Goal: Complete Application Form: Complete application form

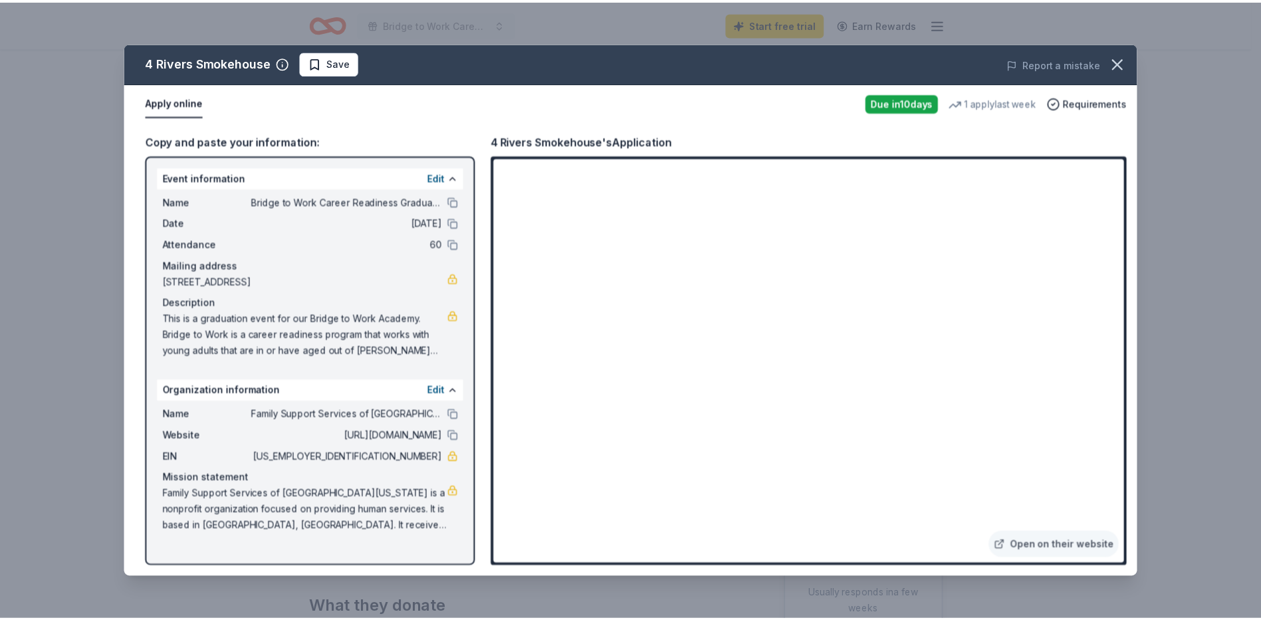
scroll to position [133, 0]
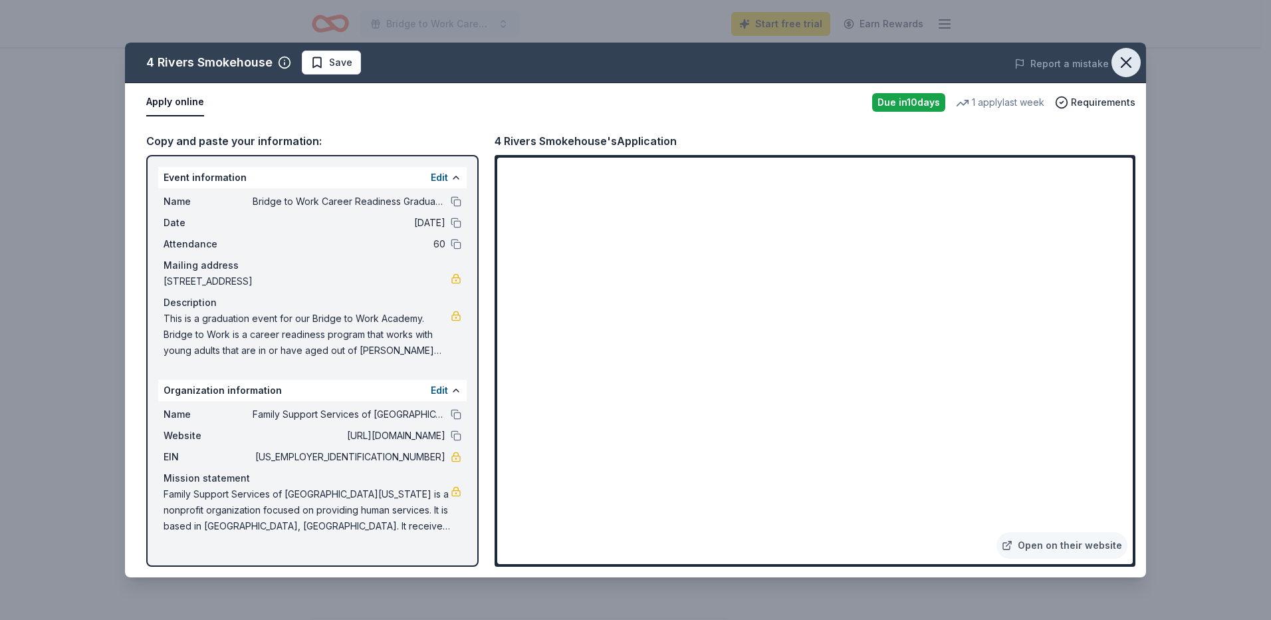
click at [1121, 62] on icon "button" at bounding box center [1126, 62] width 19 height 19
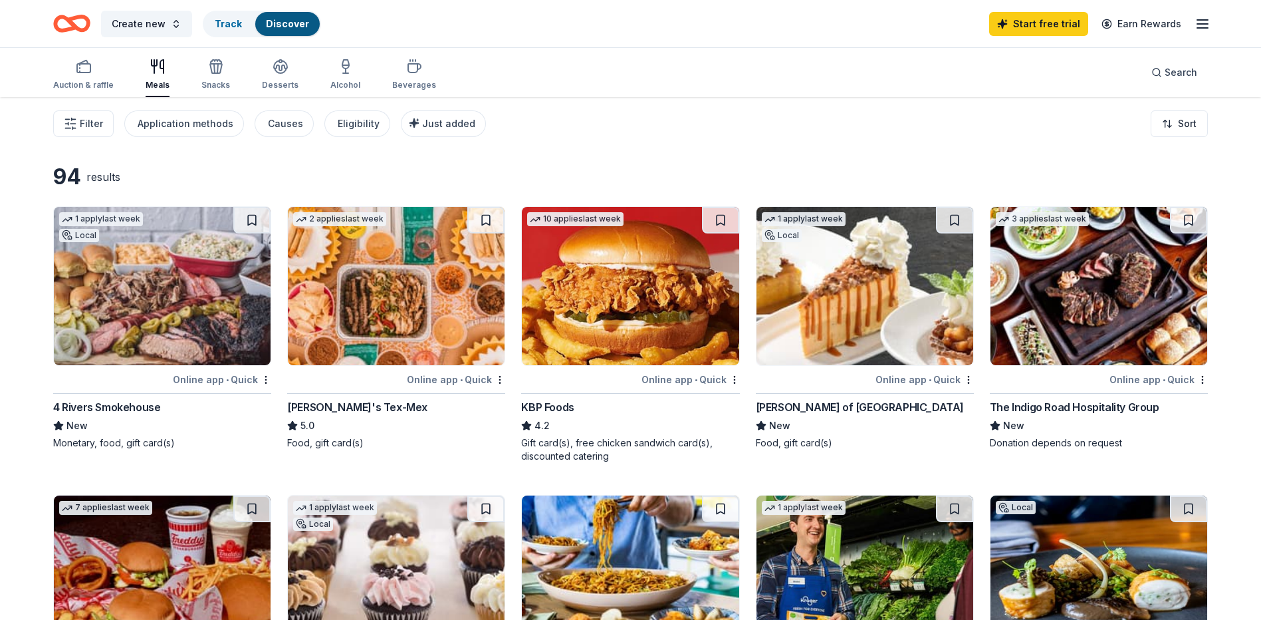
click at [412, 285] on img at bounding box center [396, 286] width 217 height 158
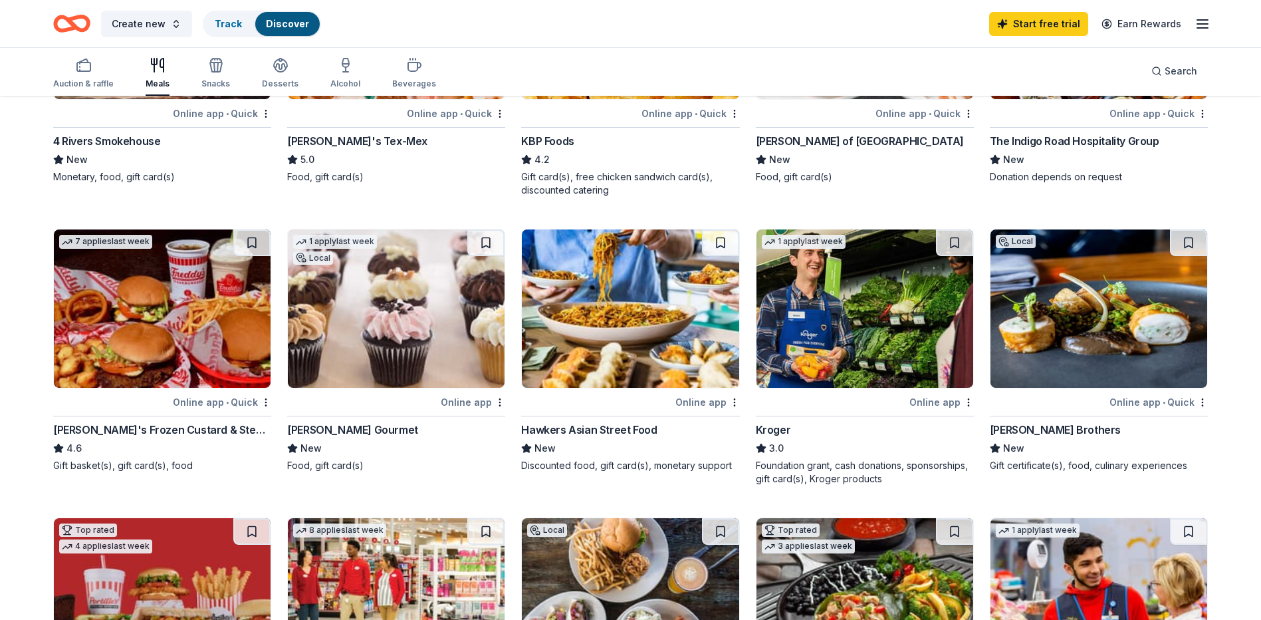
scroll to position [133, 0]
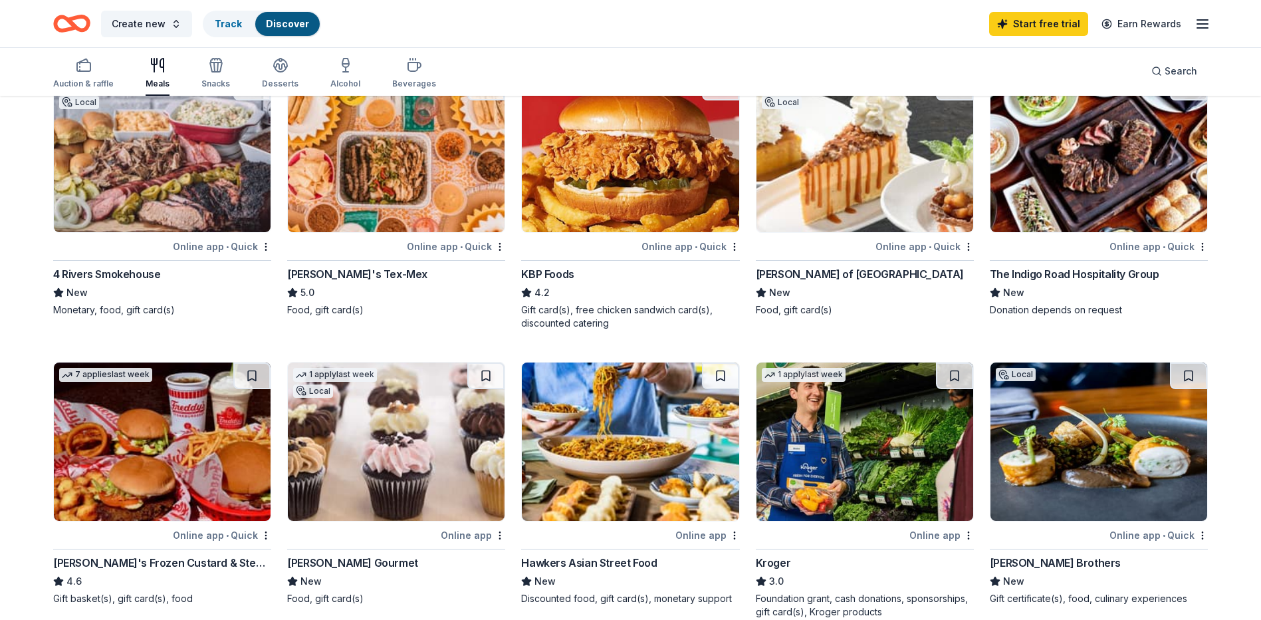
click at [602, 434] on img at bounding box center [630, 441] width 217 height 158
click at [592, 152] on img at bounding box center [630, 153] width 217 height 158
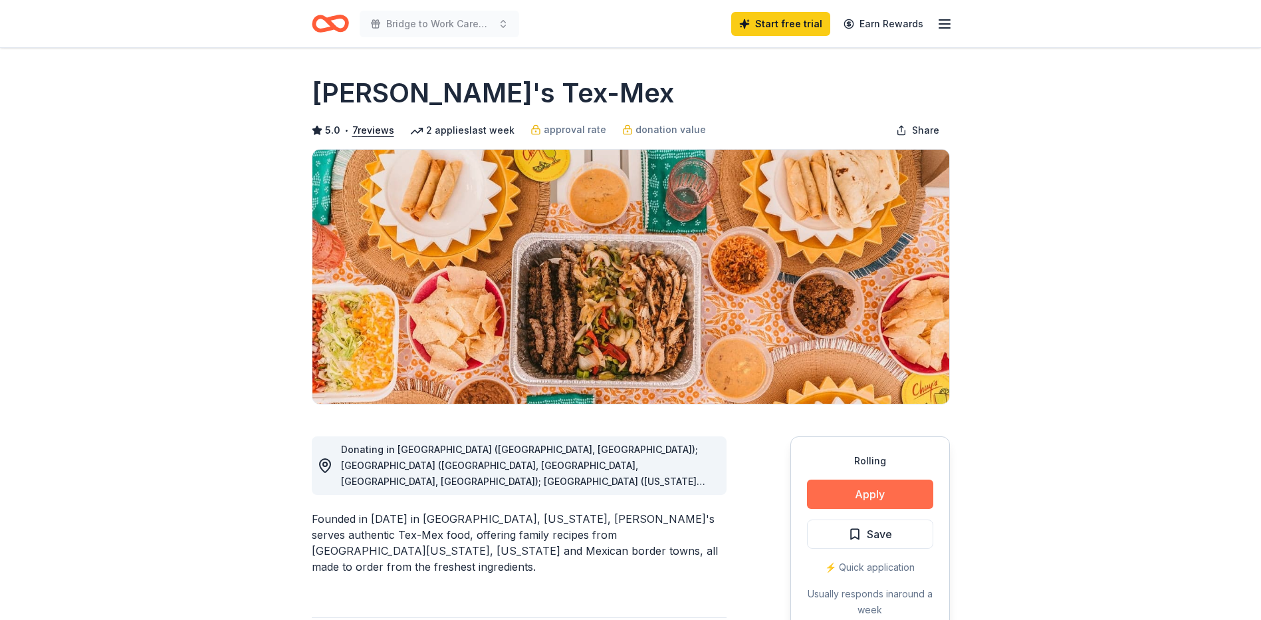
click at [866, 497] on button "Apply" at bounding box center [870, 493] width 126 height 29
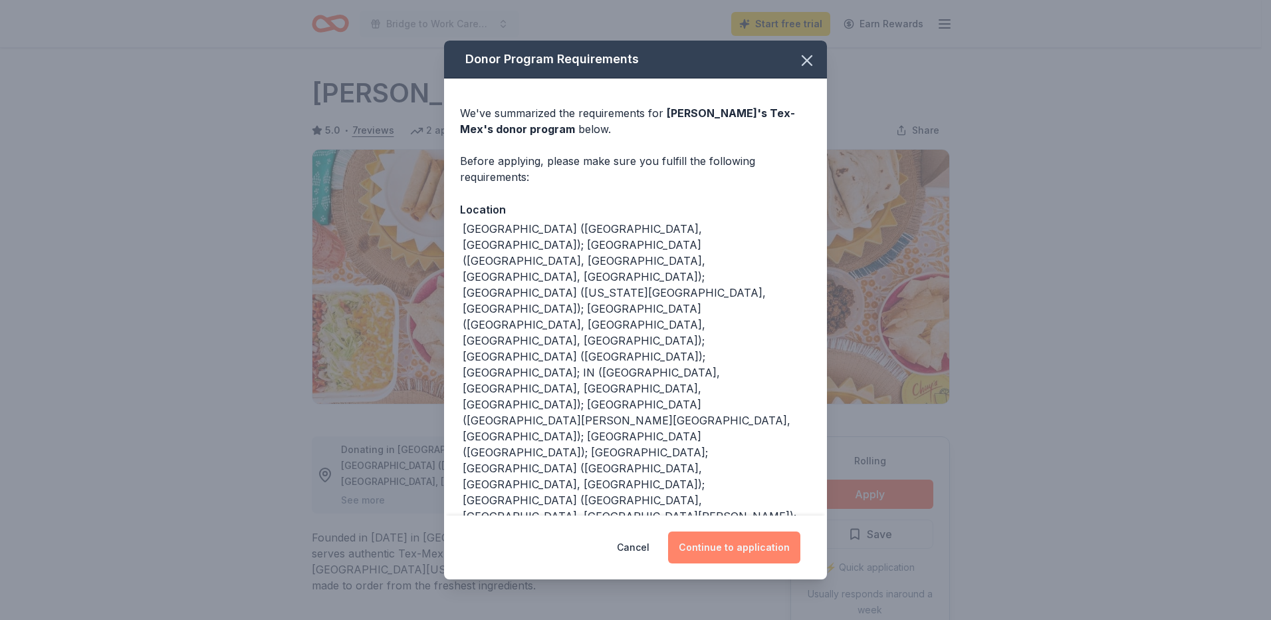
click at [767, 531] on button "Continue to application" at bounding box center [734, 547] width 132 height 32
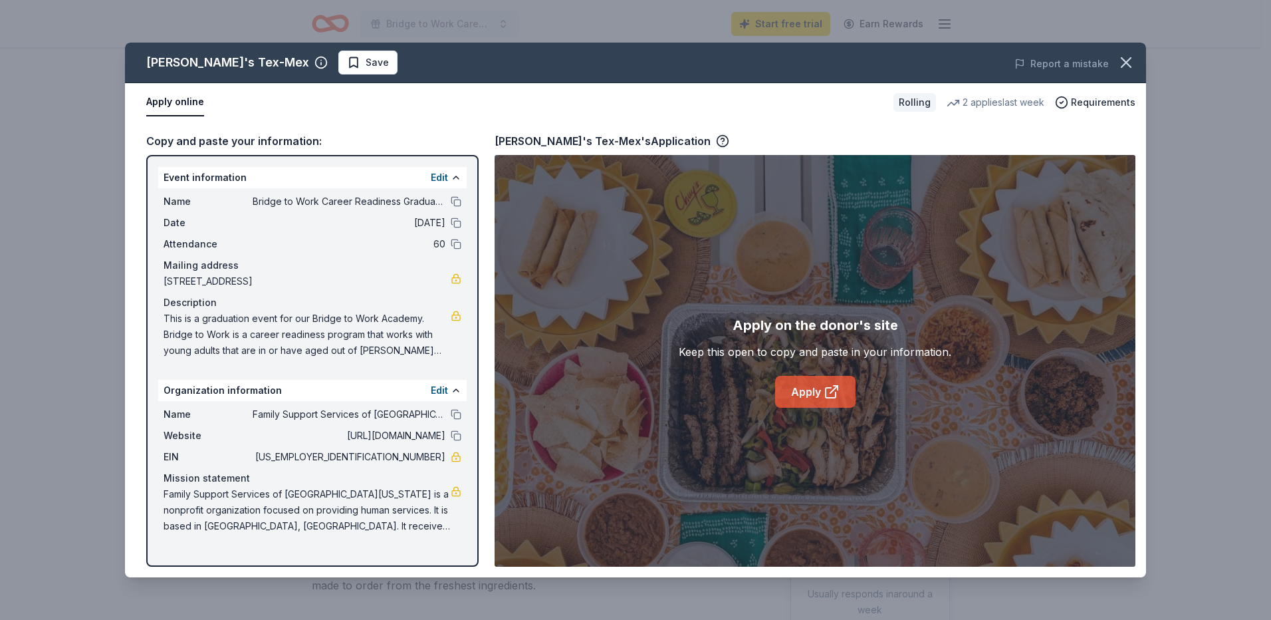
click at [820, 392] on link "Apply" at bounding box center [815, 392] width 80 height 32
